Goal: Task Accomplishment & Management: Complete application form

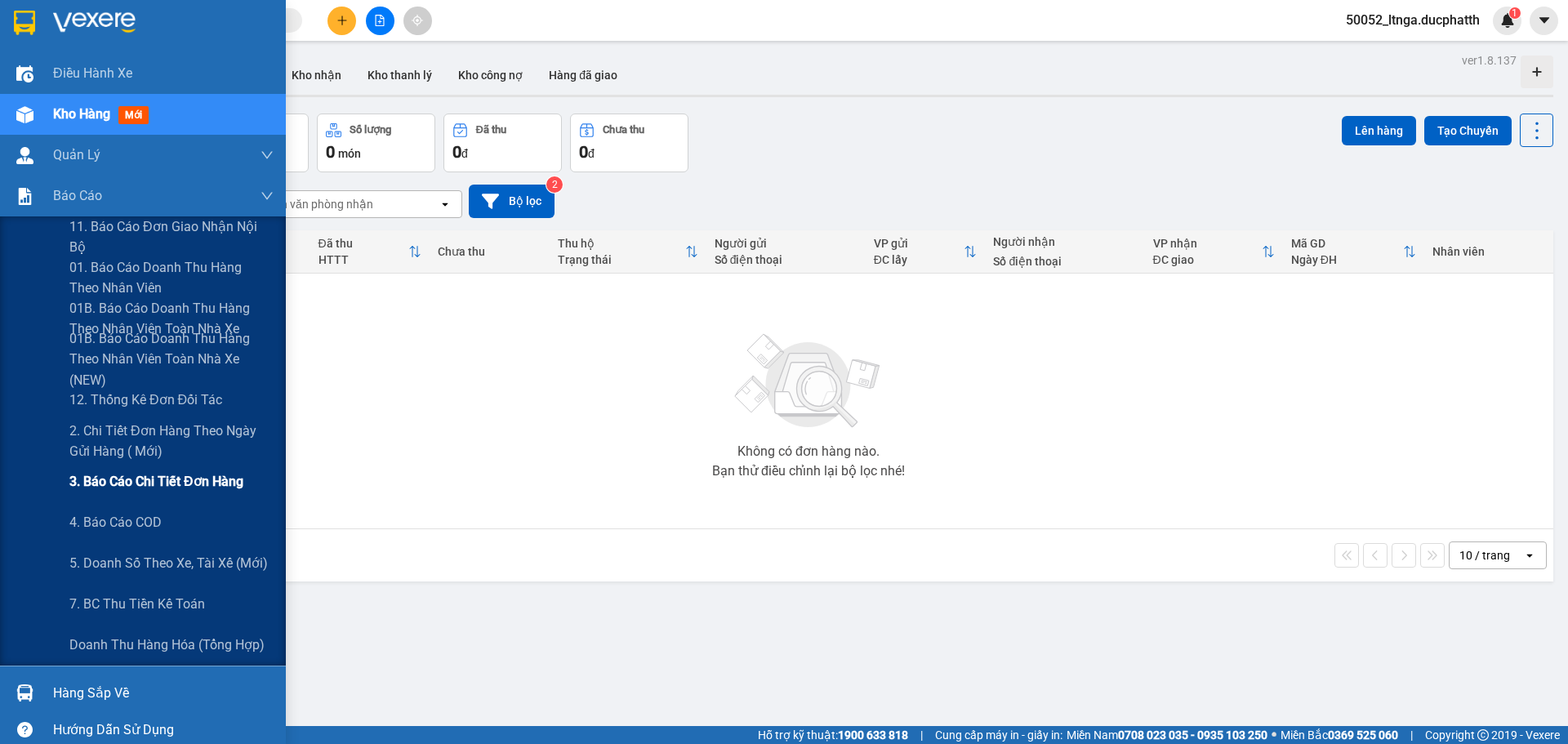
click at [88, 485] on span "3. Báo cáo chi tiết đơn hàng" at bounding box center [156, 482] width 174 height 21
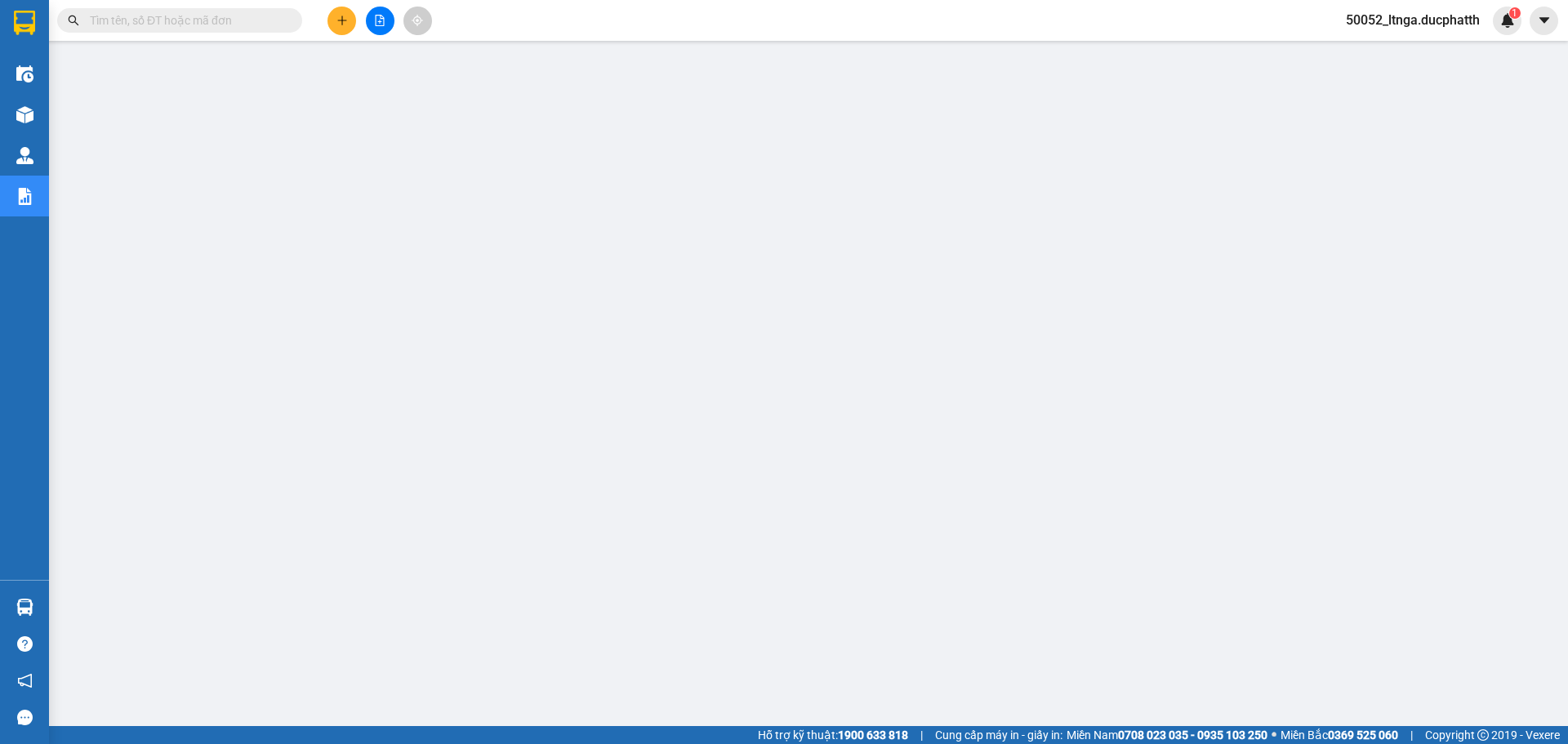
click at [197, 22] on input "text" at bounding box center [186, 21] width 192 height 18
paste input "NN1008250518"
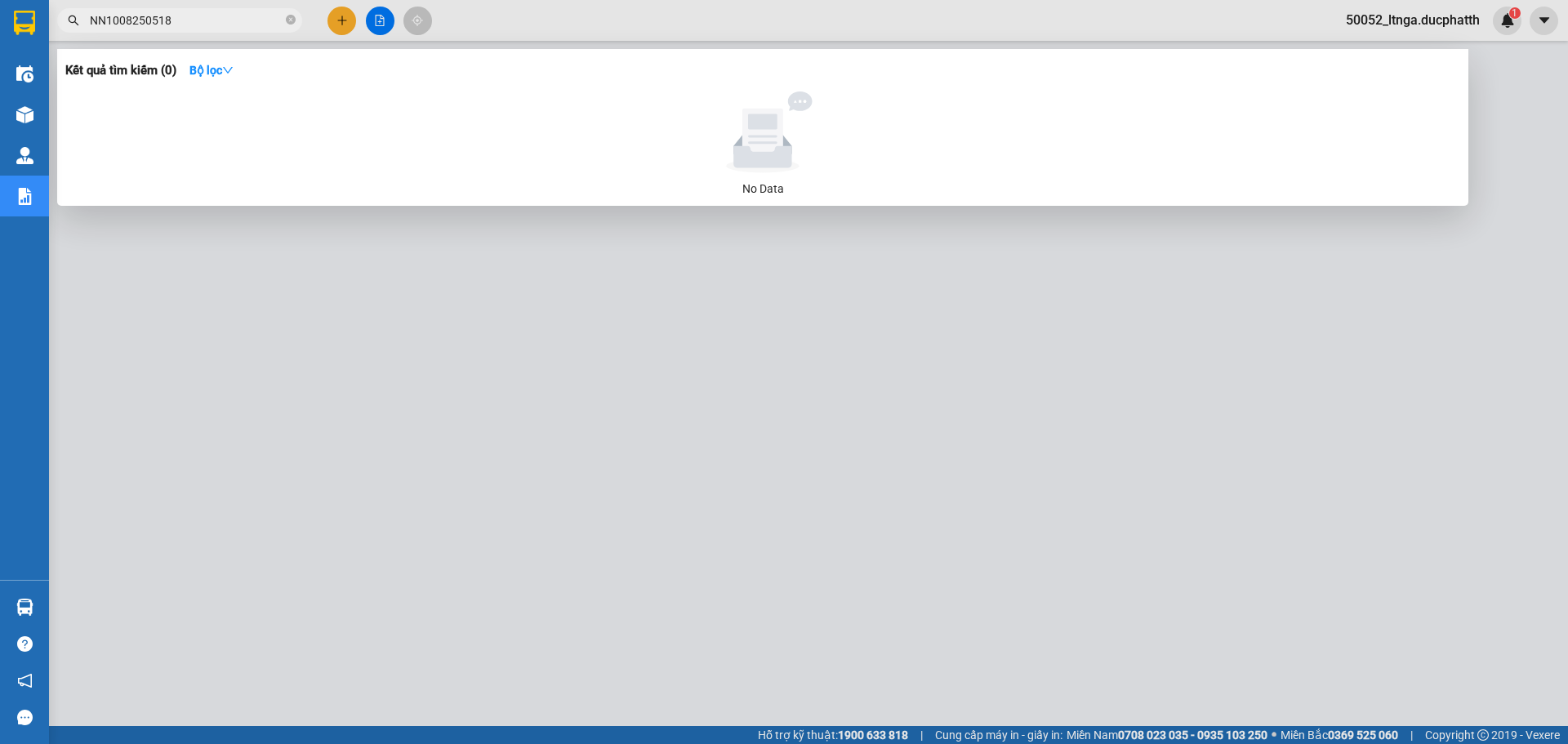
type input "NN1008250518"
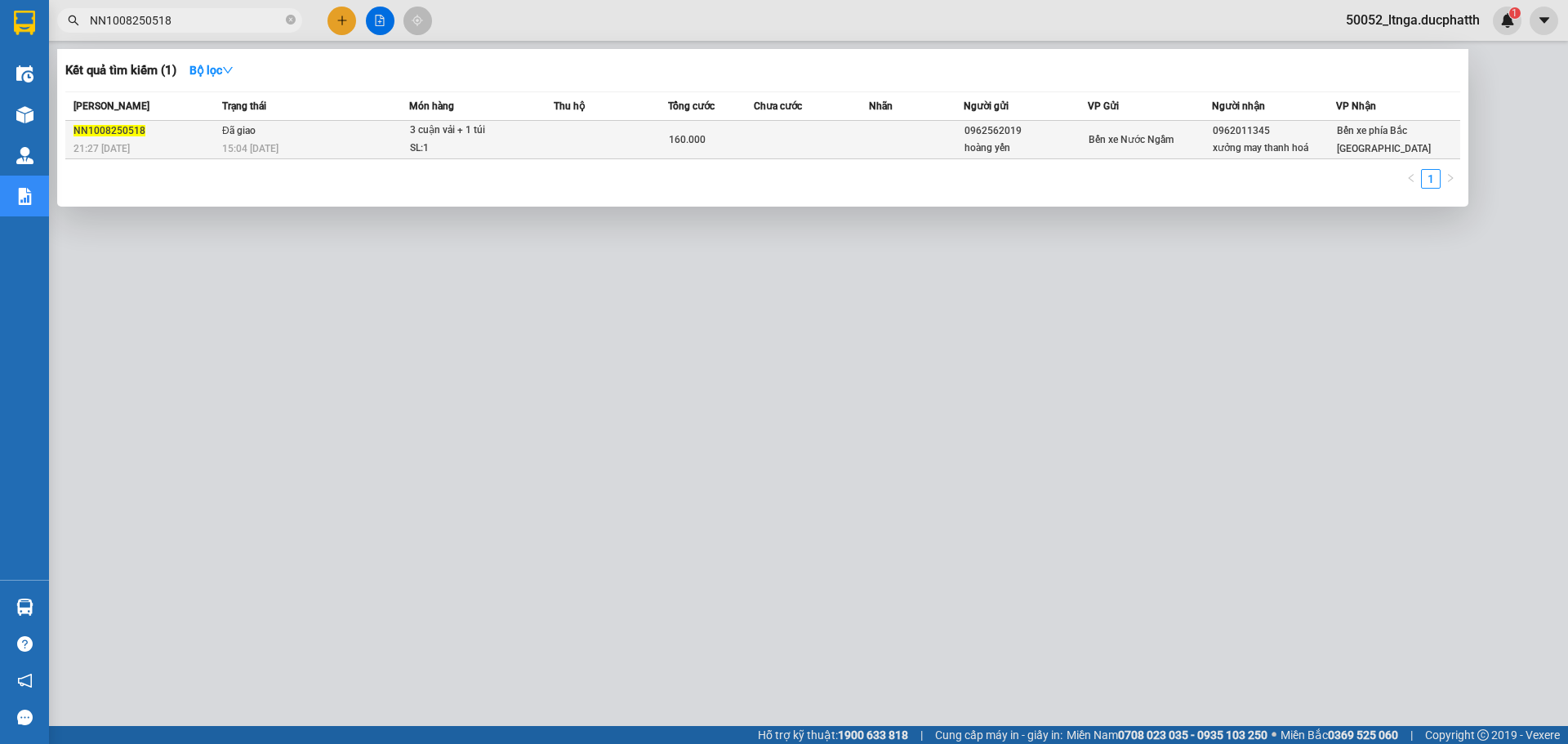
click at [609, 137] on td at bounding box center [610, 140] width 114 height 38
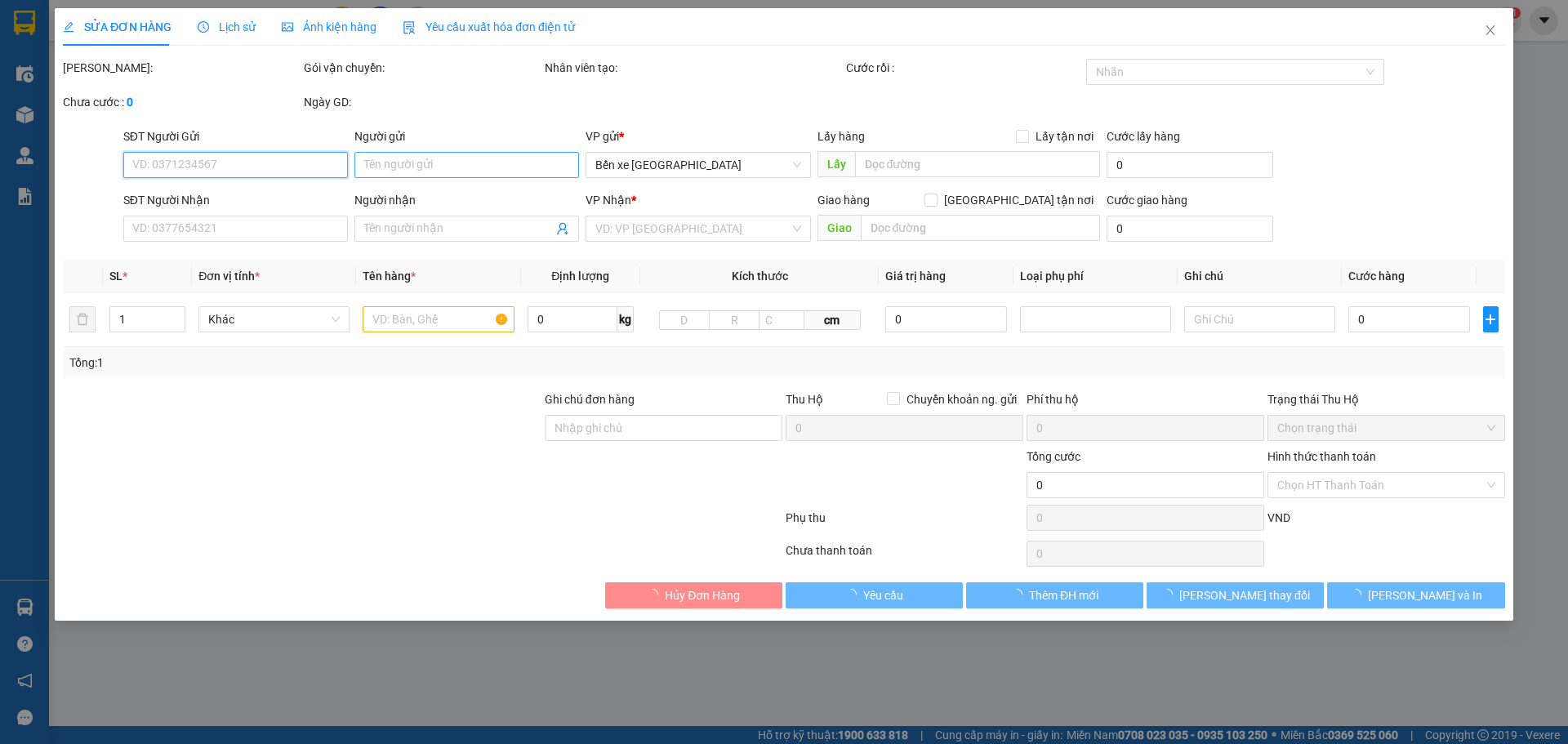
type input "0962562019"
type input "hoàng yến"
type input "0962011345"
type input "xưởng may thanh hoá"
type input "160.000"
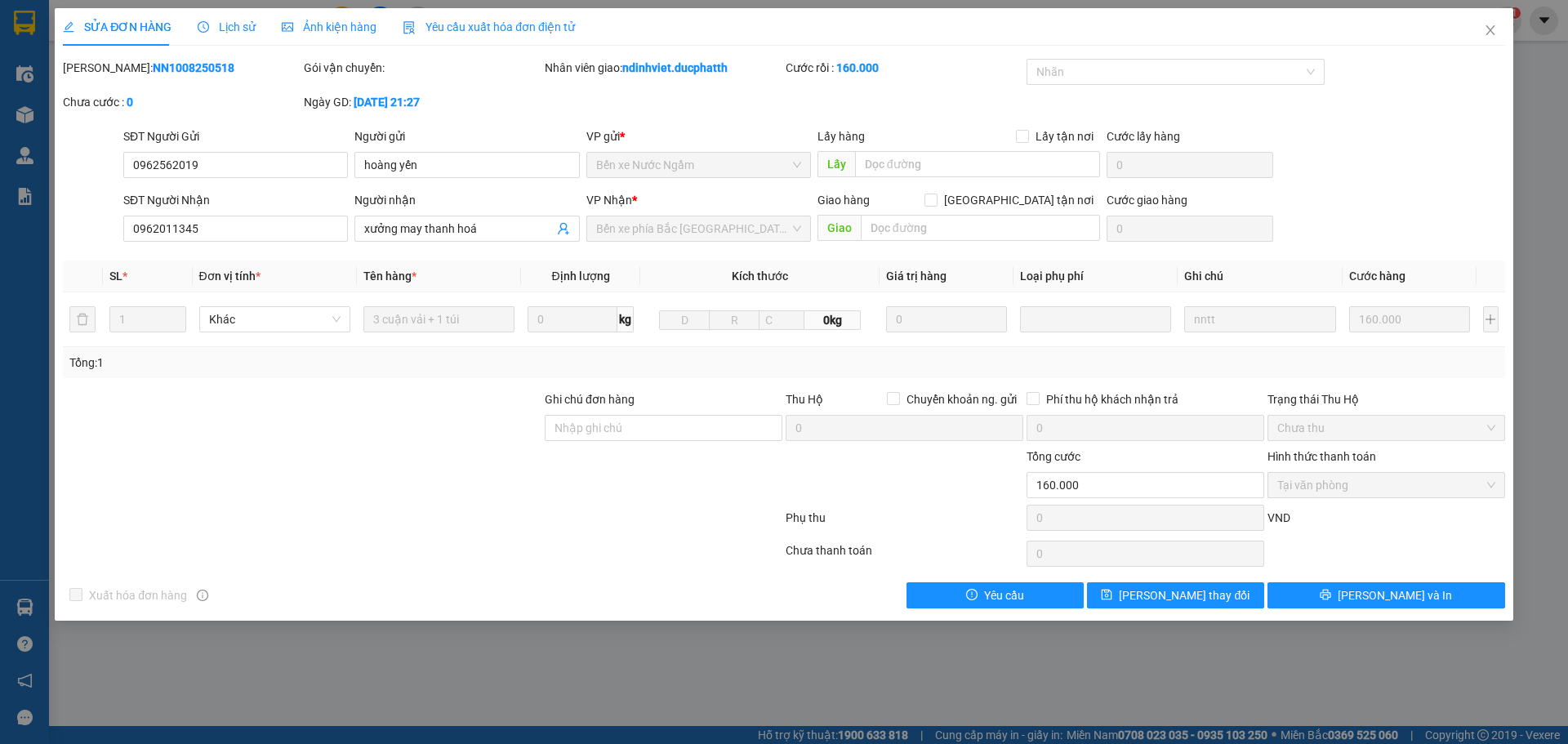
click at [223, 25] on span "Lịch sử" at bounding box center [226, 27] width 58 height 13
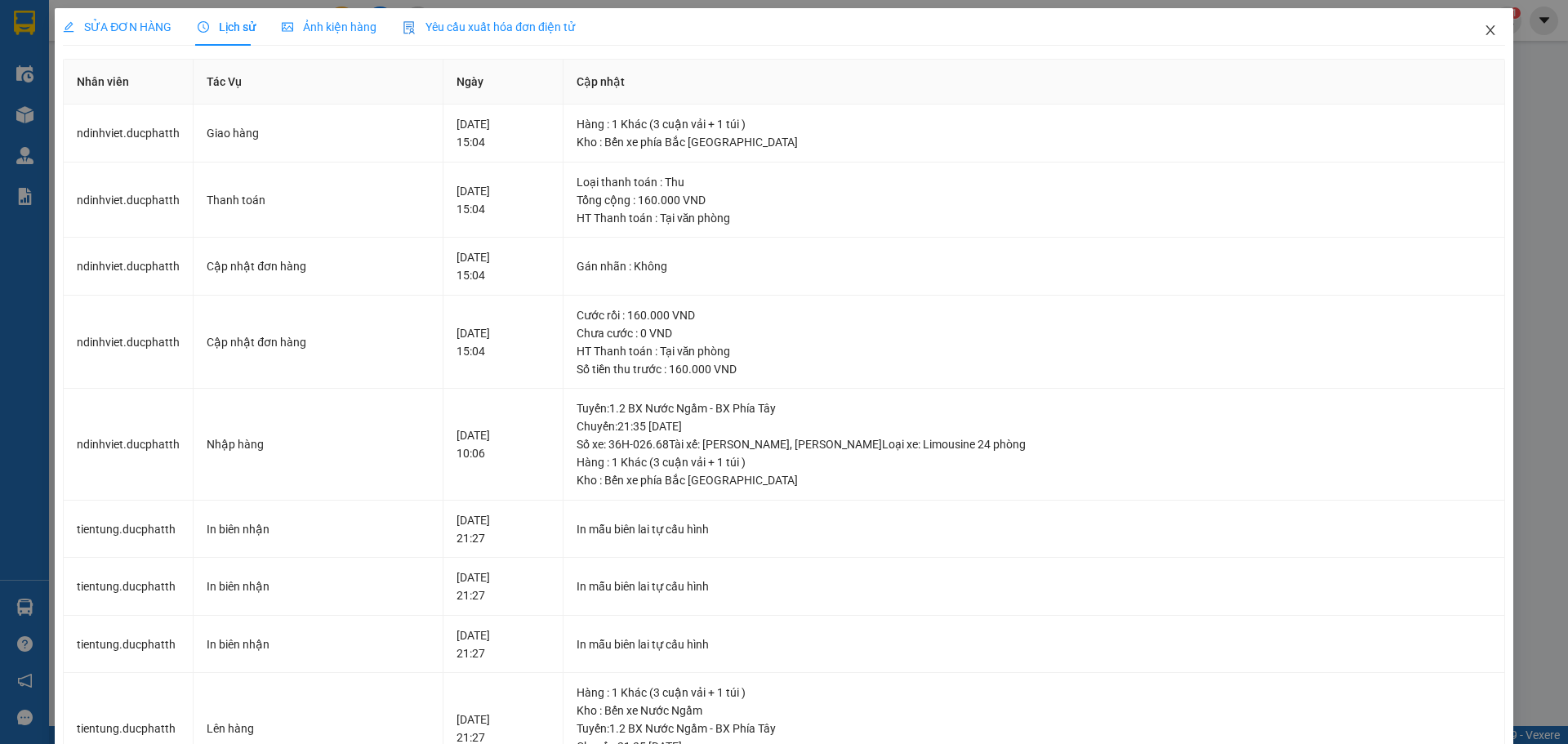
click at [1484, 30] on icon "close" at bounding box center [1491, 30] width 13 height 13
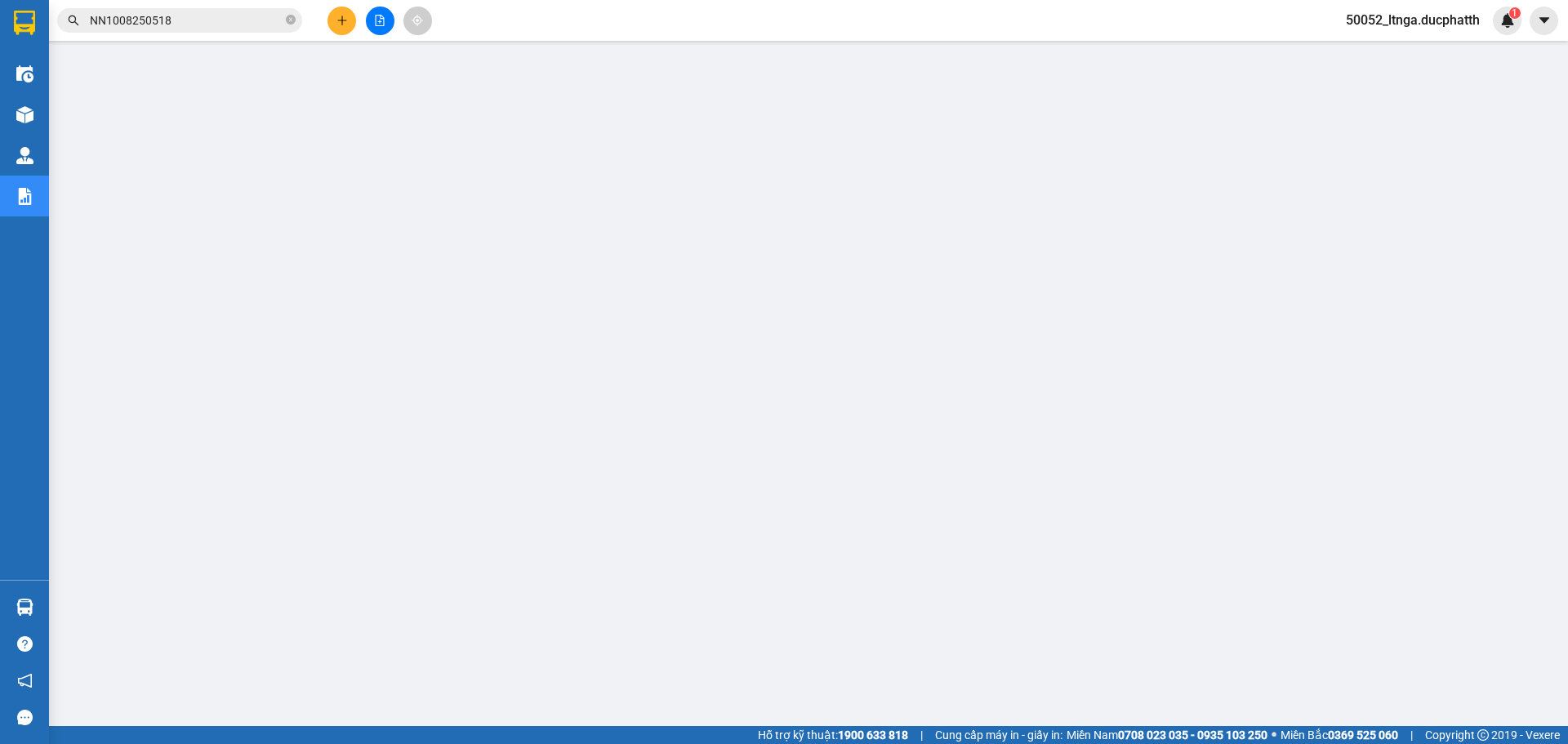
click at [197, 22] on input "NN1008250518" at bounding box center [186, 21] width 192 height 18
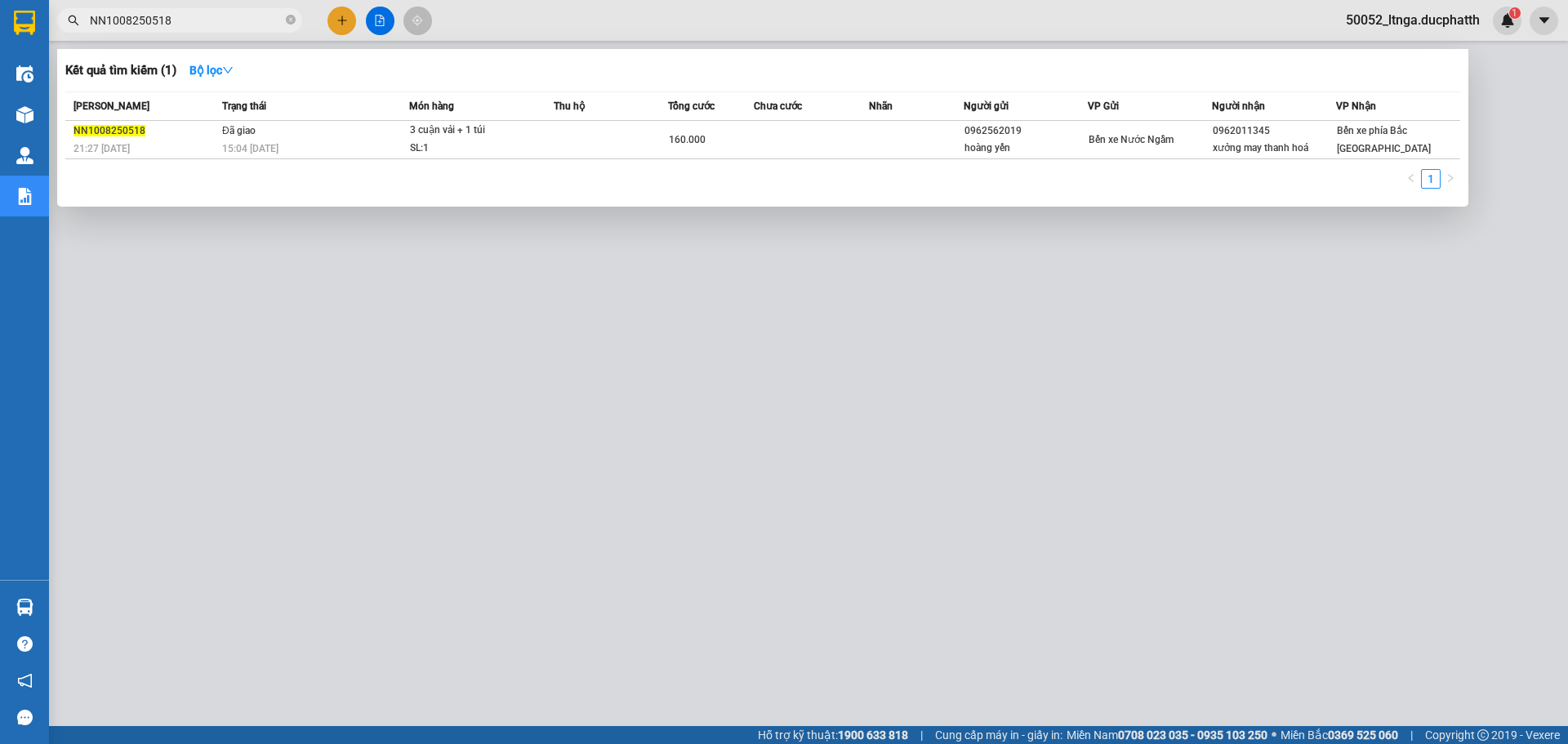
click at [197, 22] on input "NN1008250518" at bounding box center [186, 21] width 192 height 18
paste input "H1108250052"
type input "NH1108250052"
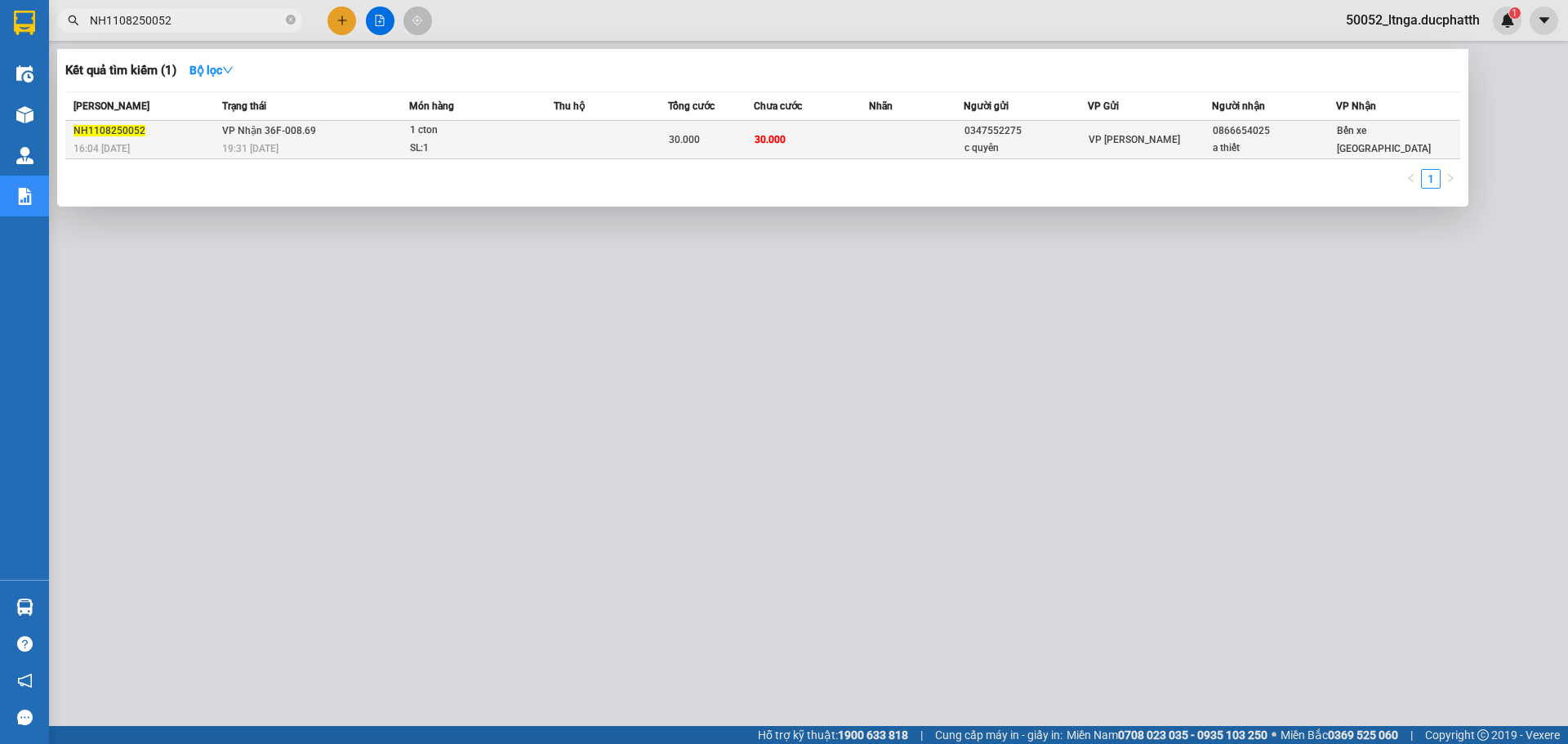
click at [659, 137] on td at bounding box center [610, 140] width 114 height 38
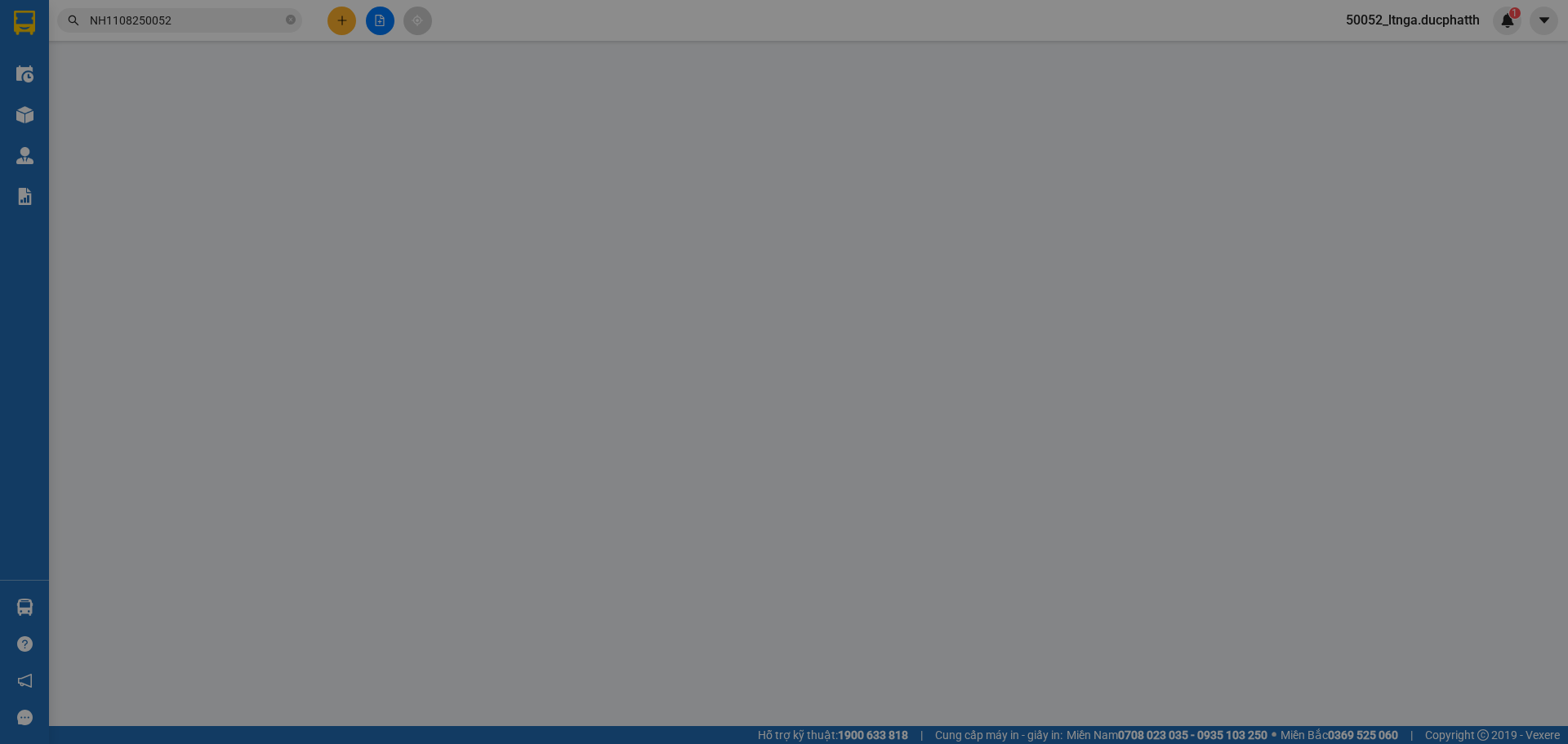
type input "0347552275"
type input "c quyên"
type input "0866654025"
type input "a thiết"
type input "nntt"
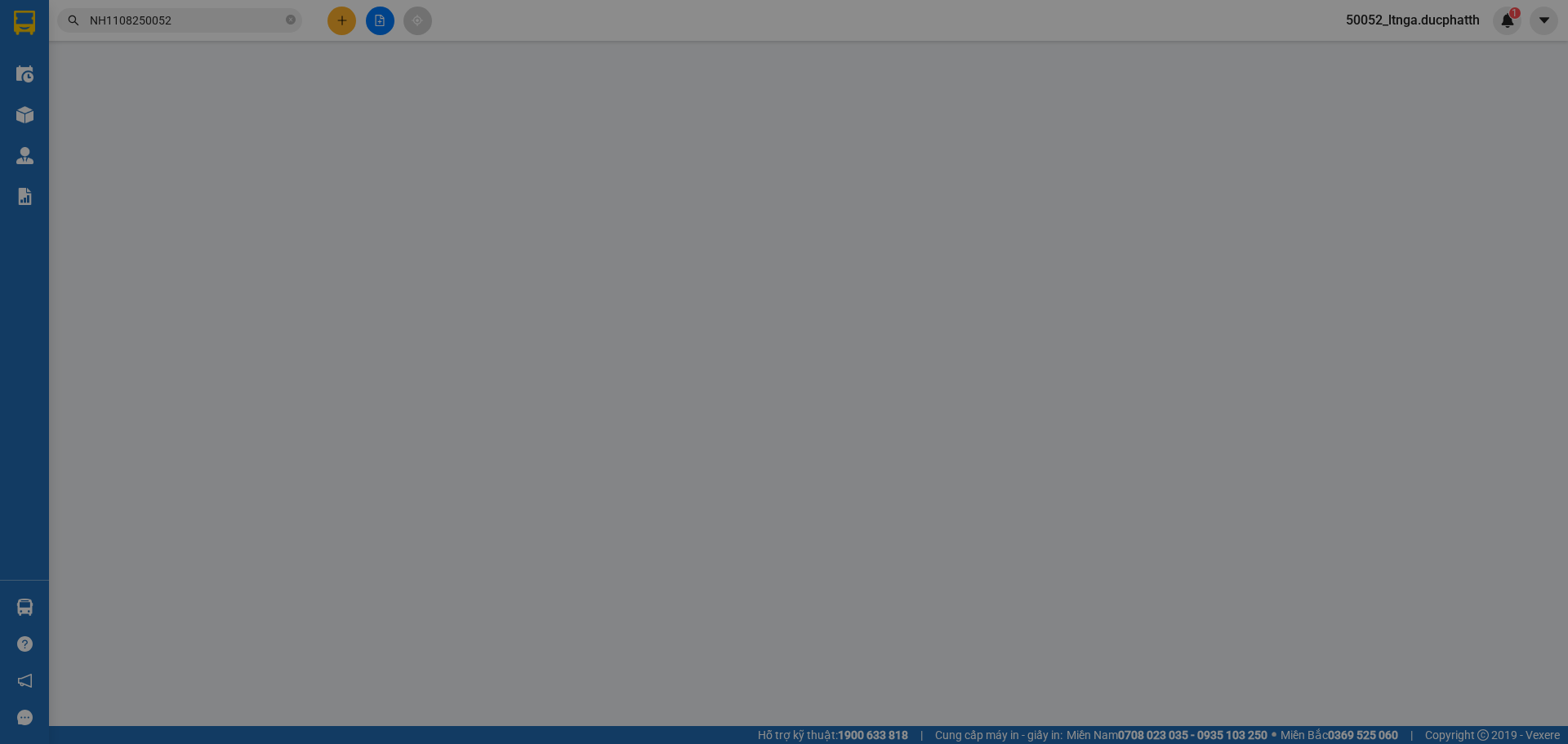
type input "30.000"
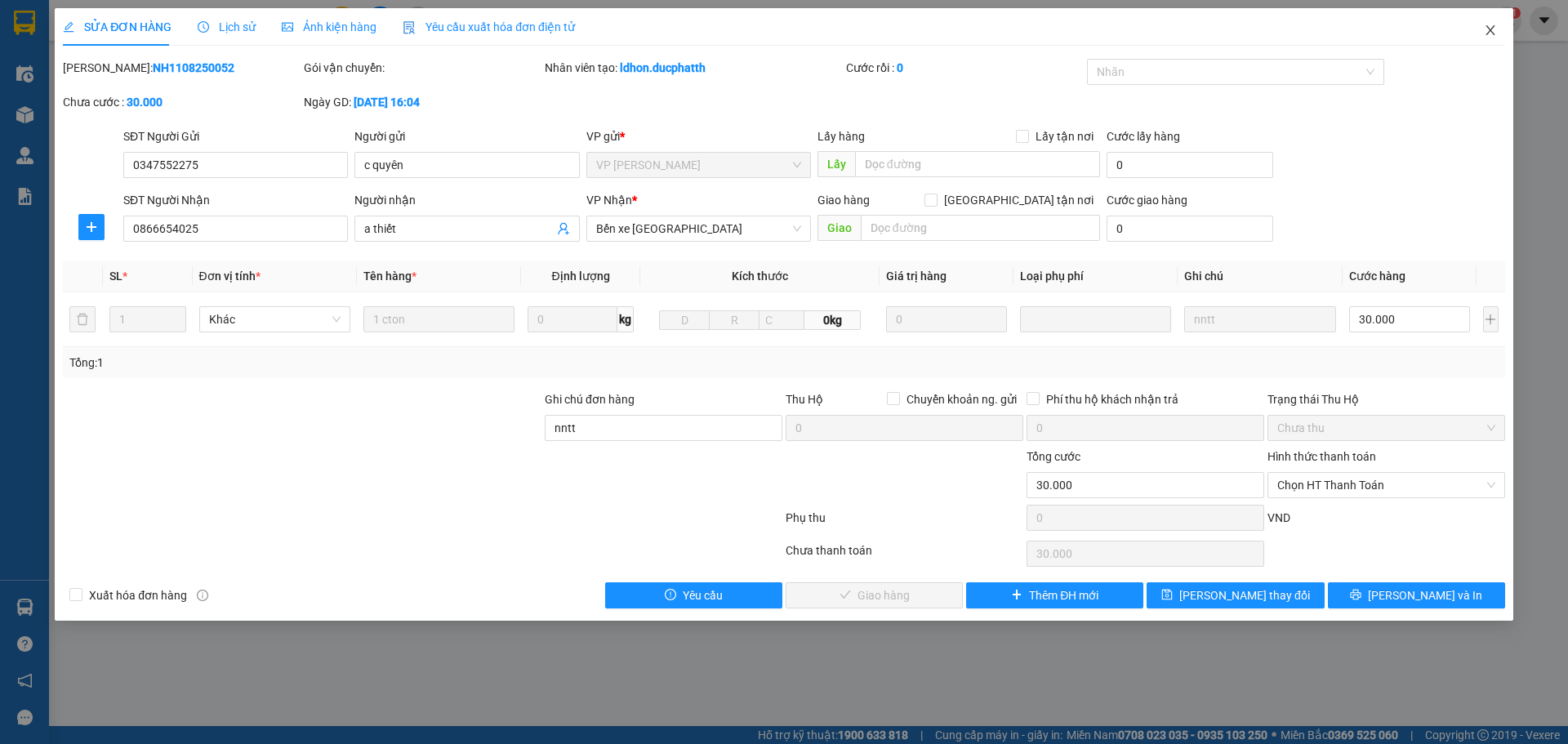
click at [1489, 35] on icon "close" at bounding box center [1491, 30] width 13 height 13
